Goal: Register for event/course

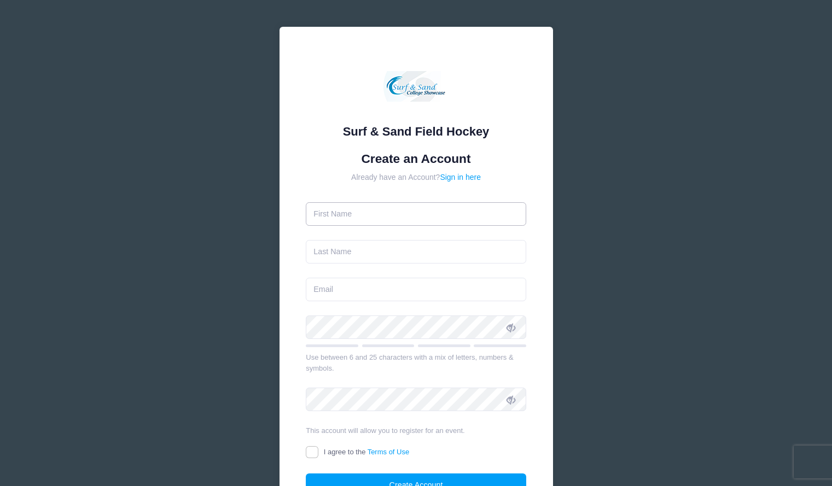
click at [431, 214] on input "text" at bounding box center [416, 214] width 221 height 24
click at [430, 217] on input "text" at bounding box center [416, 214] width 221 height 24
type input "Angela"
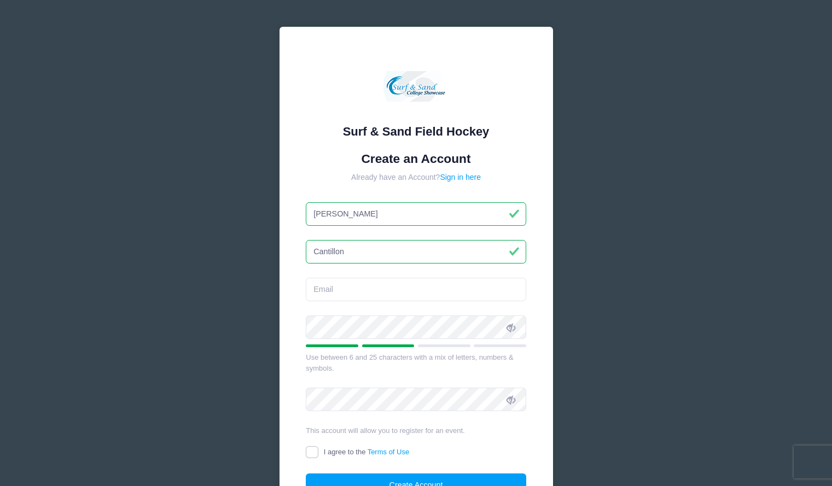
type input "Cantillon"
type input "angelaprc@gmail.com"
click at [542, 357] on div "Surf & Sand Field Hockey Create an Account Already have an Account? Sign in her…" at bounding box center [417, 284] width 274 height 515
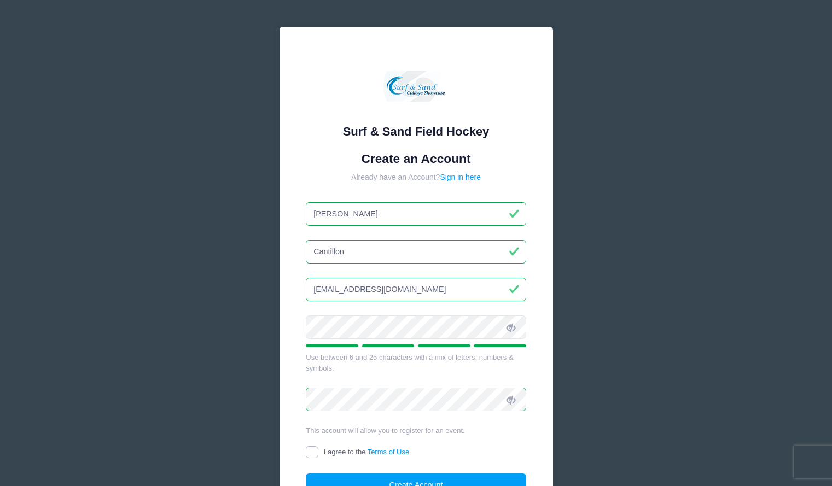
click at [311, 454] on input "I agree to the Terms of Use" at bounding box center [312, 453] width 13 height 13
checkbox input "true"
click at [464, 482] on button "Create Account" at bounding box center [416, 486] width 221 height 24
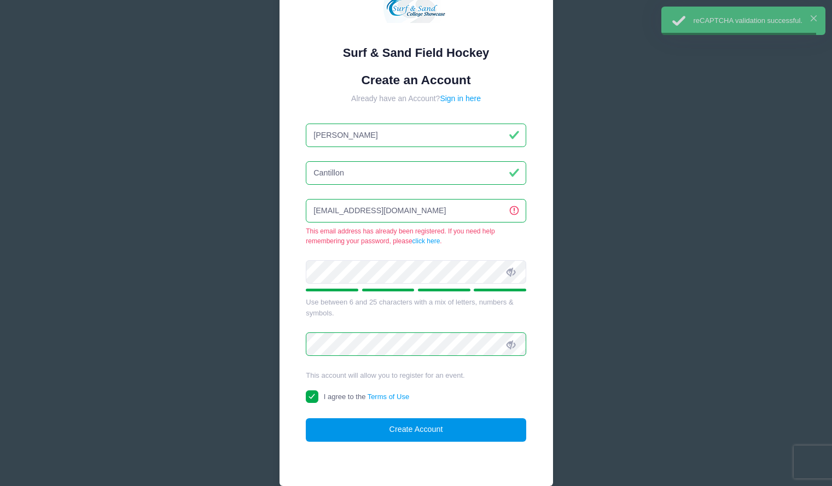
scroll to position [132, 0]
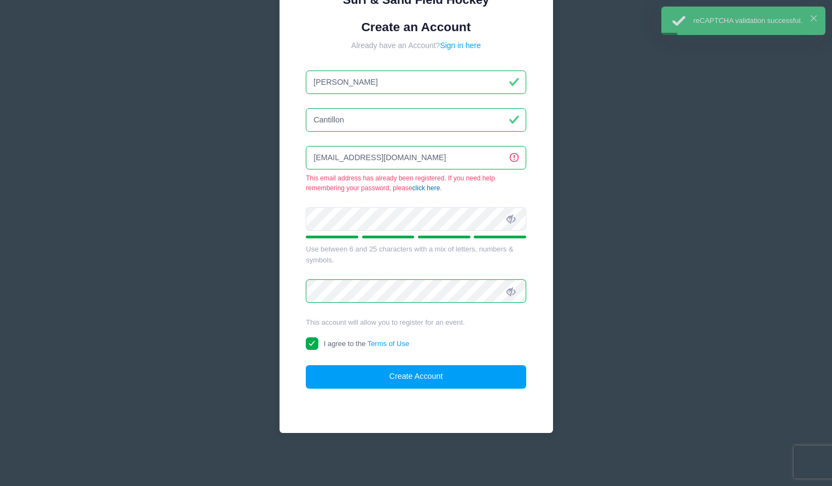
click at [430, 185] on link "click here" at bounding box center [427, 188] width 28 height 8
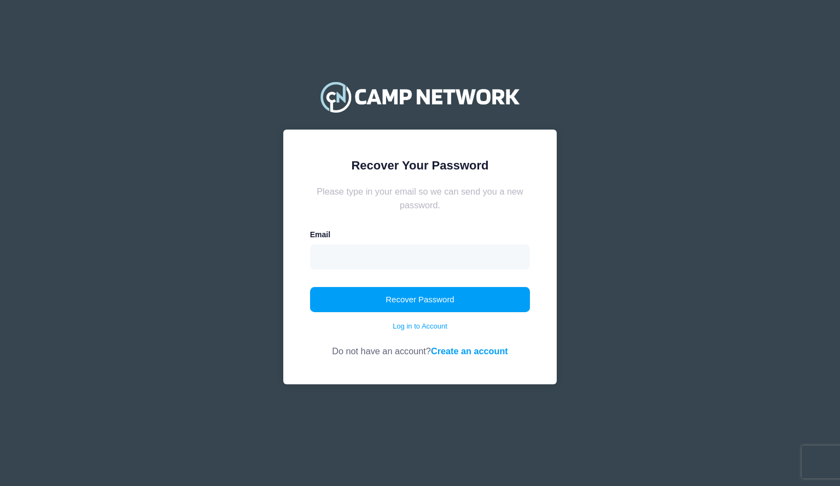
type input "[EMAIL_ADDRESS][DOMAIN_NAME]"
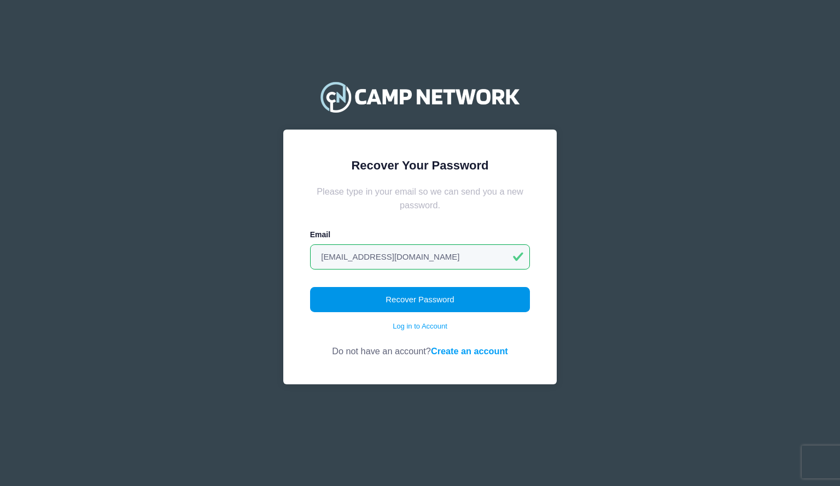
click at [415, 298] on button "Recover Password" at bounding box center [420, 299] width 221 height 25
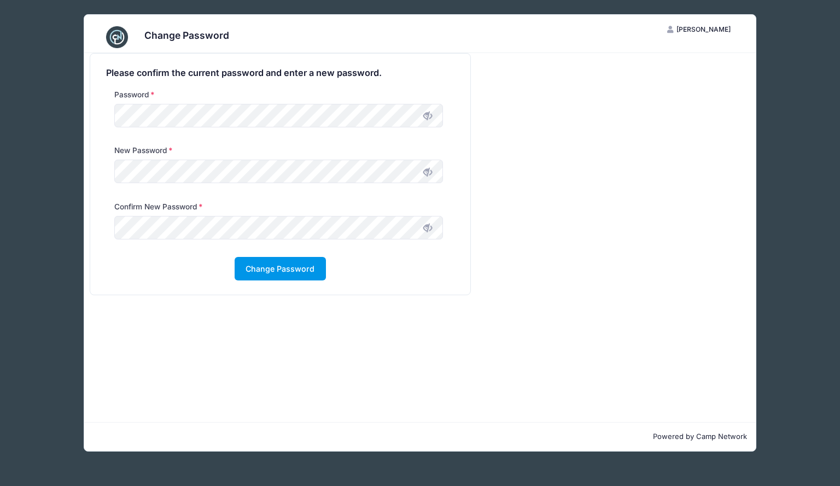
click at [284, 274] on button "Change Password" at bounding box center [280, 269] width 91 height 24
click at [299, 270] on button "Change Password" at bounding box center [280, 269] width 91 height 24
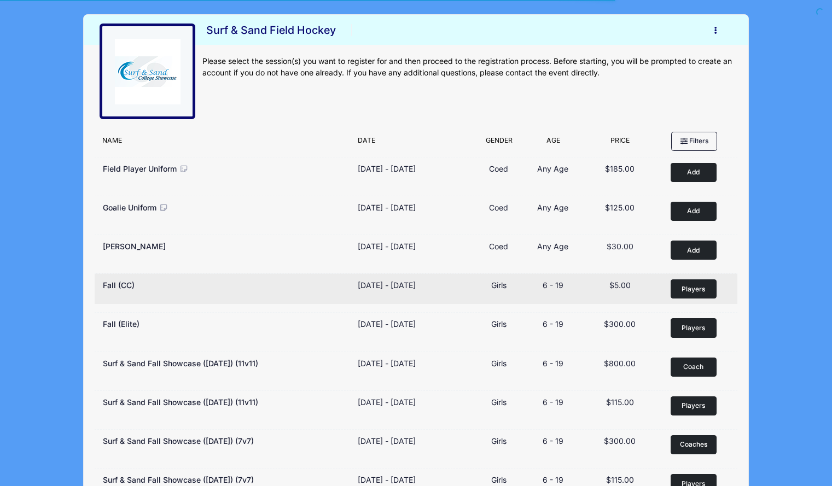
click at [692, 292] on span "Players" at bounding box center [694, 290] width 24 height 10
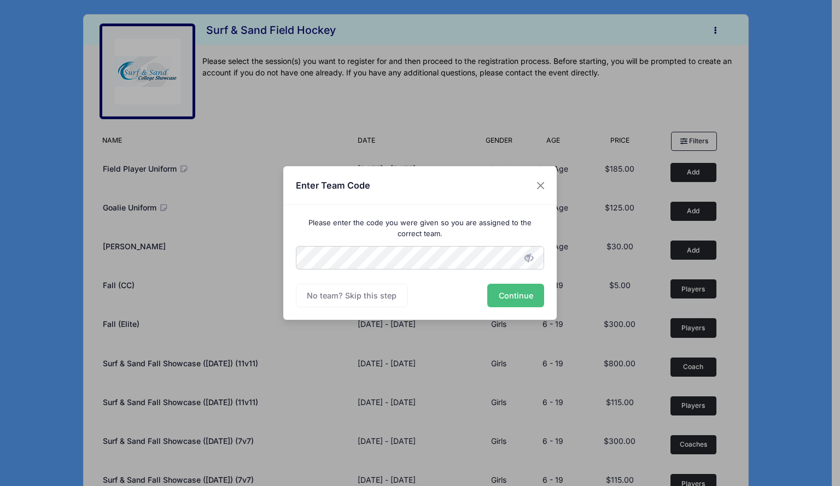
click at [527, 293] on button "Continue" at bounding box center [516, 296] width 57 height 24
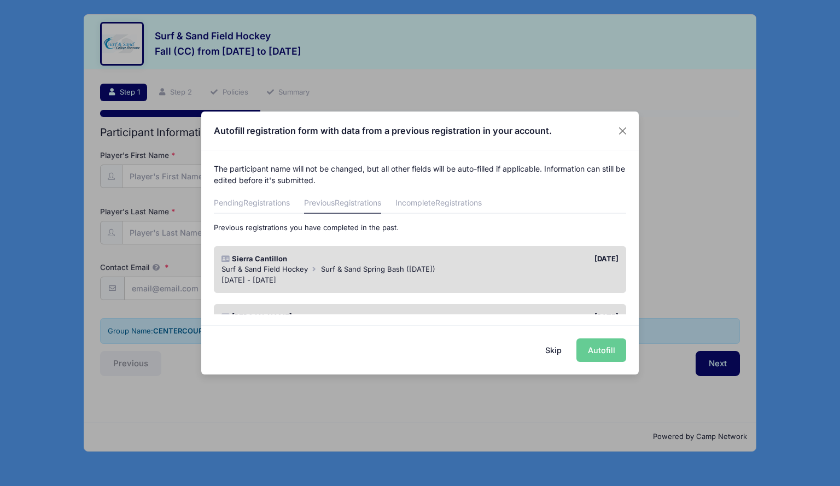
click at [436, 270] on span "Surf & Sand Spring Bash ([DATE])" at bounding box center [378, 269] width 114 height 9
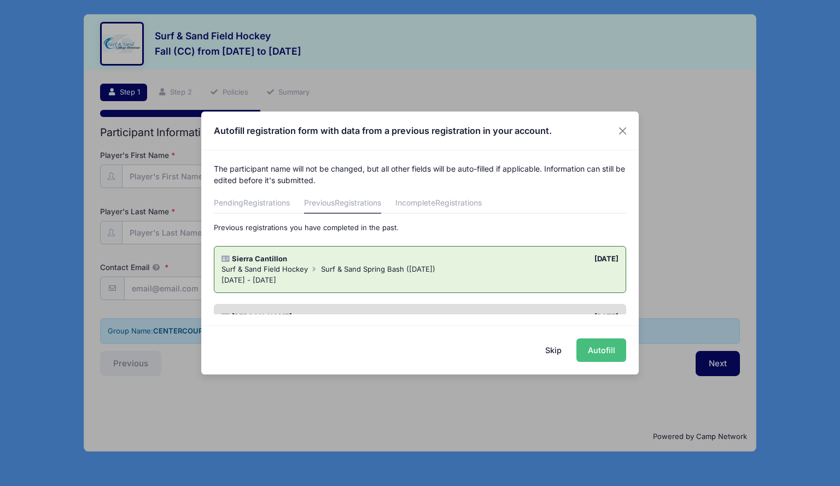
click at [609, 349] on button "Autofill" at bounding box center [602, 351] width 50 height 24
type input "angelaprc@gmail.com"
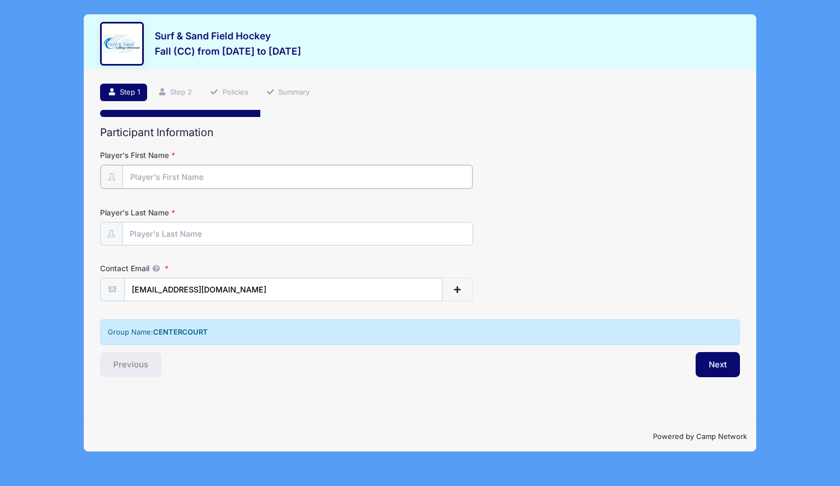
click at [376, 175] on input "Player's First Name" at bounding box center [298, 177] width 350 height 24
type input "Sierra"
type input "Cantillon"
click at [719, 363] on button "Next" at bounding box center [718, 363] width 44 height 25
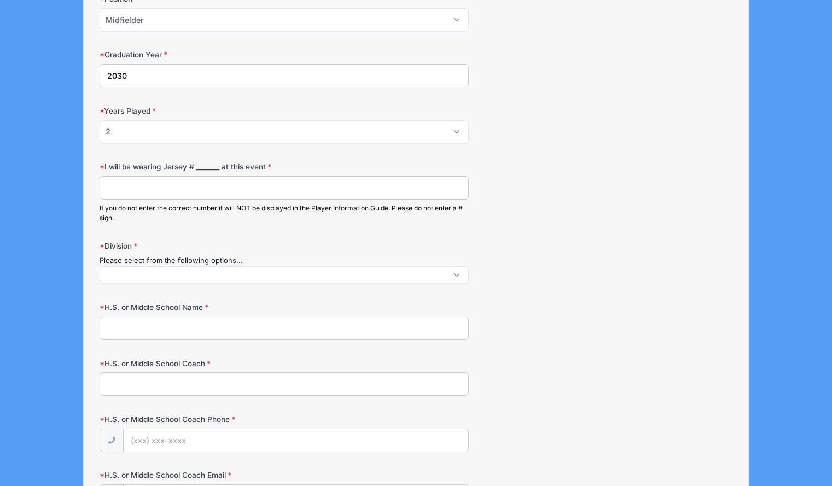
scroll to position [561, 0]
click at [362, 195] on input "I will be wearing Jersey # _______ at this event" at bounding box center [284, 190] width 369 height 24
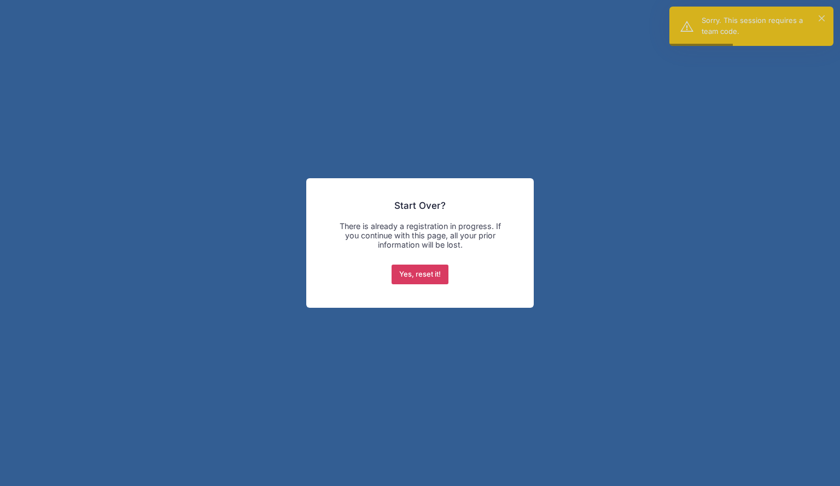
click at [427, 272] on button "Yes, reset it!" at bounding box center [420, 275] width 57 height 20
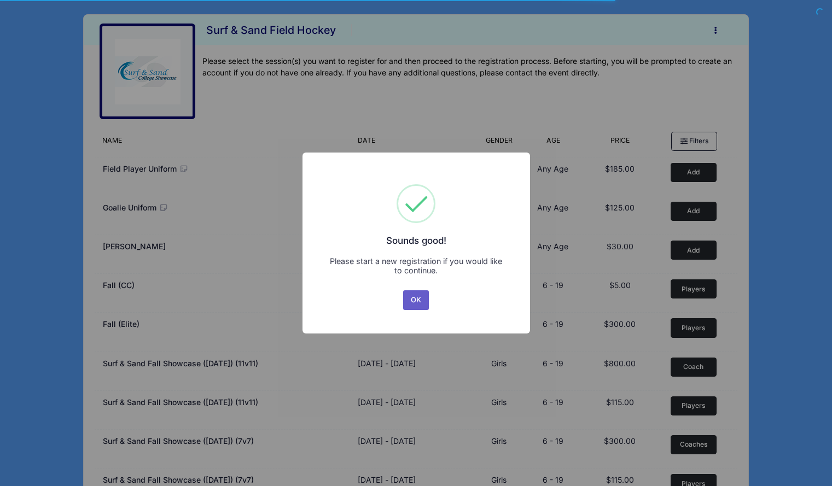
click at [426, 301] on button "OK" at bounding box center [416, 301] width 26 height 20
